Goal: Task Accomplishment & Management: Manage account settings

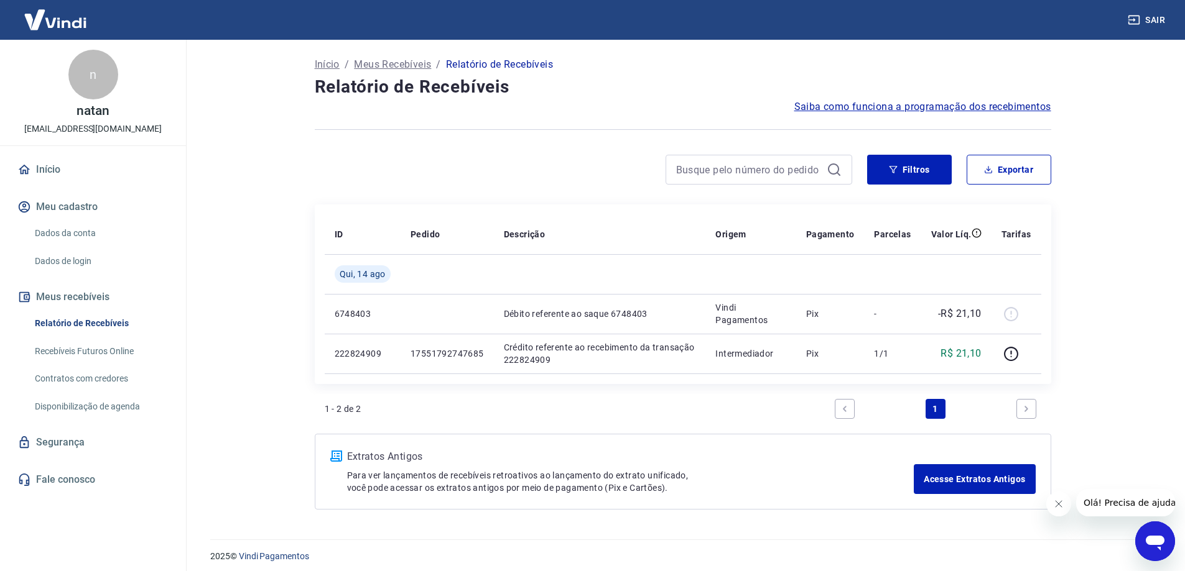
click at [63, 323] on link "Relatório de Recebíveis" at bounding box center [100, 323] width 141 height 25
click at [86, 298] on button "Meus recebíveis" at bounding box center [93, 297] width 156 height 27
click at [63, 237] on link "Dados da conta" at bounding box center [100, 233] width 141 height 25
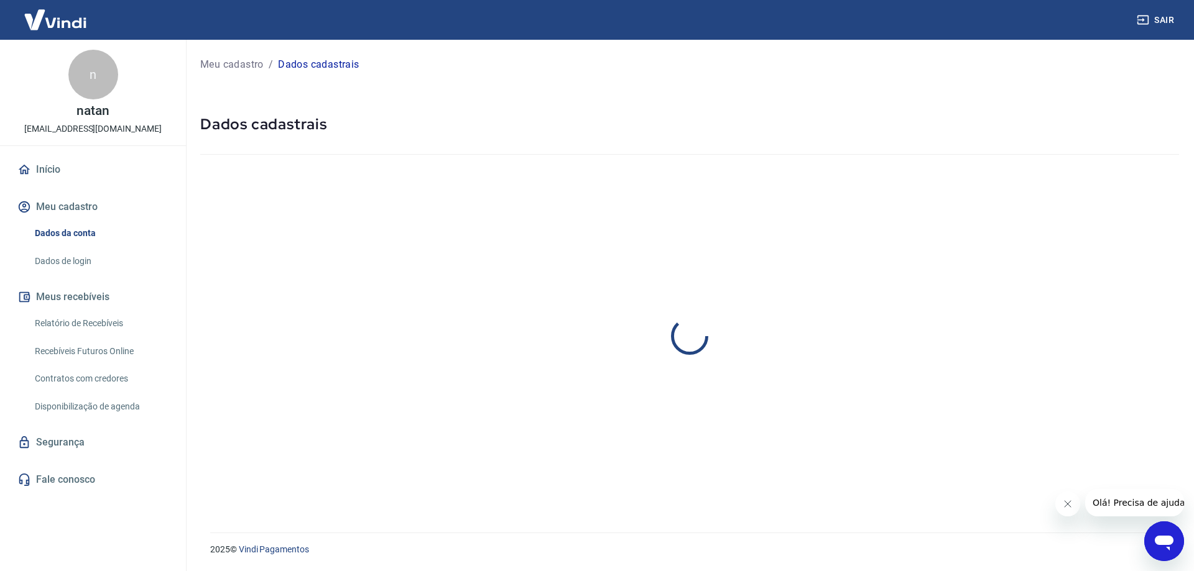
select select "RJ"
select select "business"
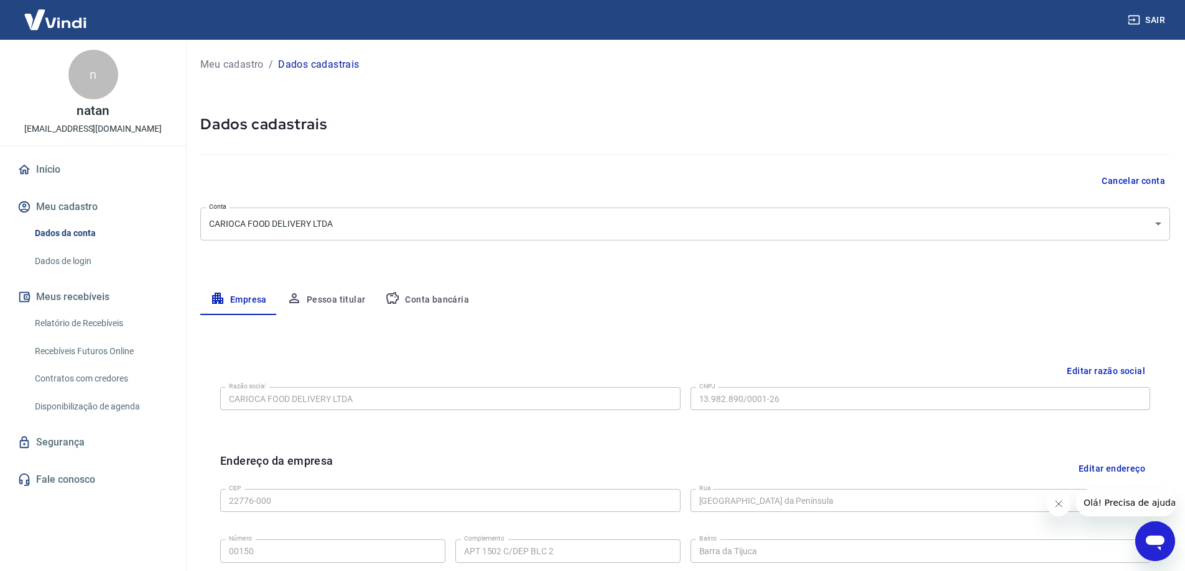
click at [56, 274] on div "Início Meu cadastro Dados da conta Dados de login Meus recebíveis Relatório de …" at bounding box center [93, 325] width 186 height 338
click at [59, 296] on button "Meus recebíveis" at bounding box center [93, 297] width 156 height 27
click at [73, 348] on link "Recebíveis Futuros Online" at bounding box center [100, 351] width 141 height 25
